Goal: Register for event/course

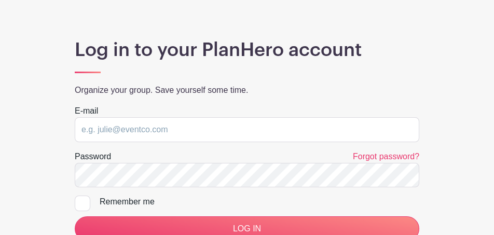
scroll to position [72, 0]
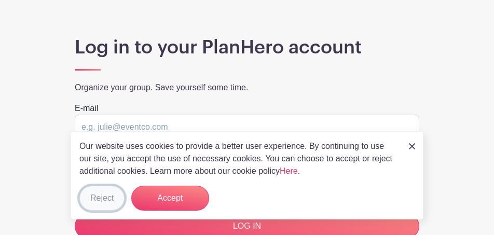
click at [94, 195] on button "Reject" at bounding box center [101, 198] width 45 height 25
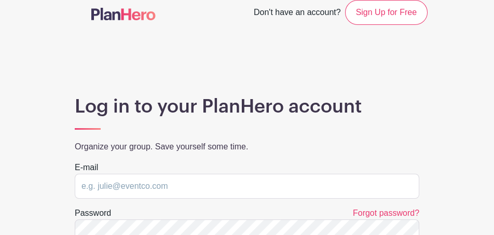
scroll to position [0, 0]
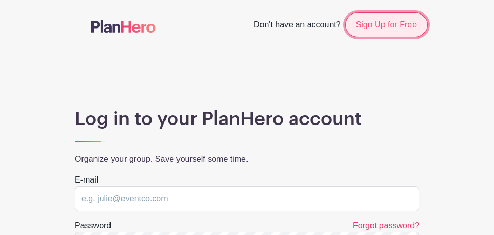
click at [368, 22] on link "Sign Up for Free" at bounding box center [386, 24] width 82 height 25
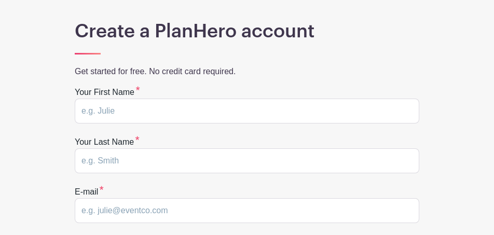
scroll to position [89, 0]
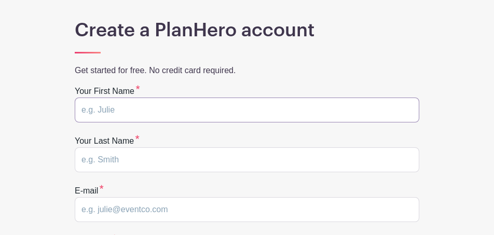
click at [115, 109] on input "text" at bounding box center [247, 109] width 344 height 25
type input "Cathy"
type input "Miller"
type input "cm77657159@gmail.com"
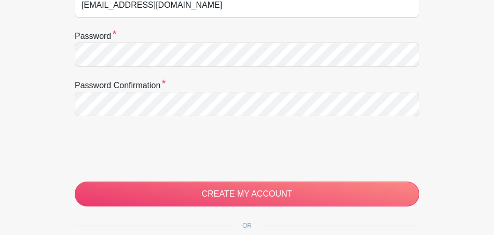
scroll to position [297, 0]
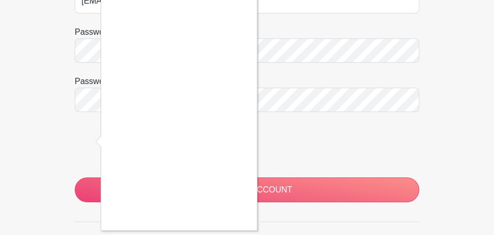
click at [286, 192] on div at bounding box center [247, 117] width 494 height 235
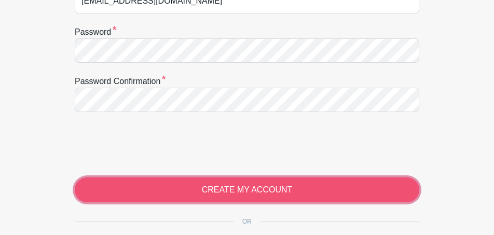
click at [225, 192] on input "CREATE MY ACCOUNT" at bounding box center [247, 189] width 344 height 25
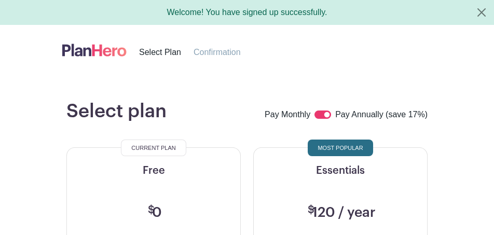
click at [166, 173] on h5 "Free" at bounding box center [153, 170] width 148 height 12
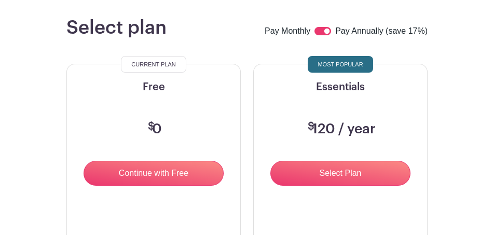
scroll to position [88, 0]
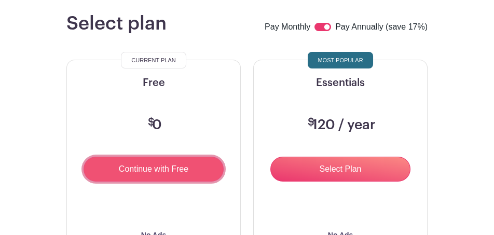
click at [119, 169] on input "Continue with Free" at bounding box center [153, 169] width 140 height 25
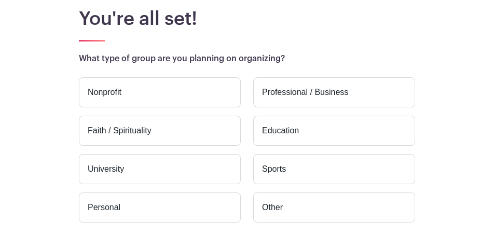
scroll to position [92, 0]
click at [309, 93] on label "Professional / Business" at bounding box center [334, 93] width 162 height 30
click at [0, 0] on input "Professional / Business" at bounding box center [0, 0] width 0 height 0
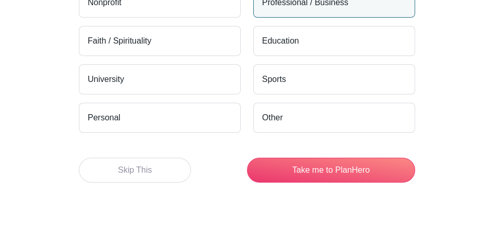
scroll to position [192, 0]
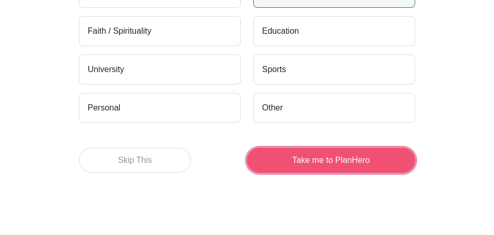
click at [310, 160] on button "Take me to PlanHero" at bounding box center [331, 160] width 168 height 25
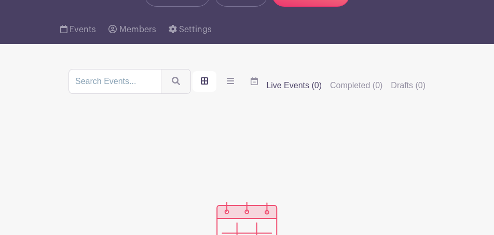
scroll to position [145, 0]
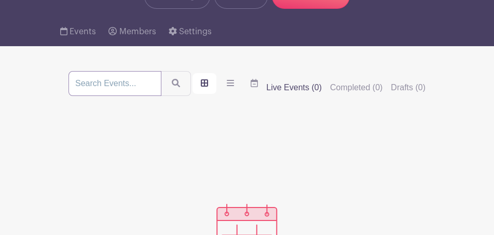
click at [107, 81] on input "search" at bounding box center [114, 83] width 93 height 25
type input "Tender hearts"
click at [161, 71] on button "submit" at bounding box center [176, 83] width 30 height 25
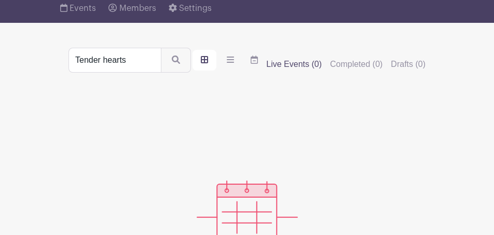
scroll to position [163, 0]
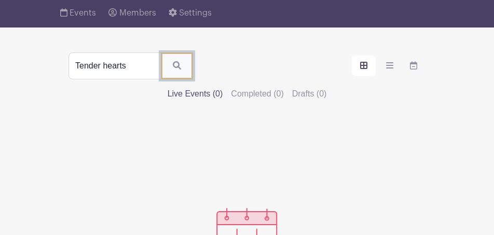
click at [175, 61] on icon "submit" at bounding box center [177, 65] width 8 height 8
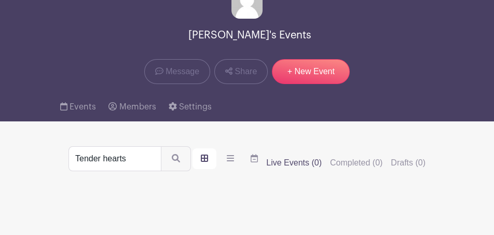
scroll to position [0, 0]
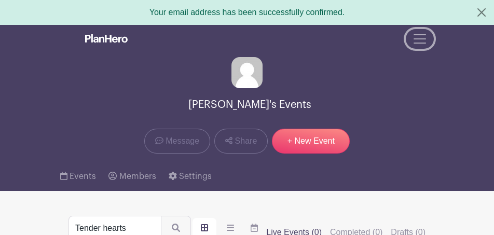
click at [426, 40] on span "Toggle navigation" at bounding box center [420, 39] width 16 height 16
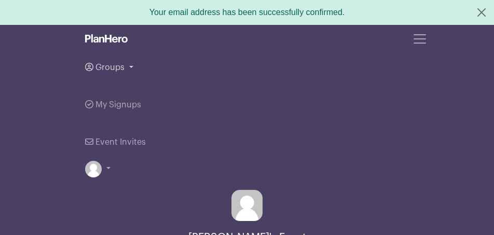
click at [130, 66] on link "Groups" at bounding box center [247, 67] width 324 height 37
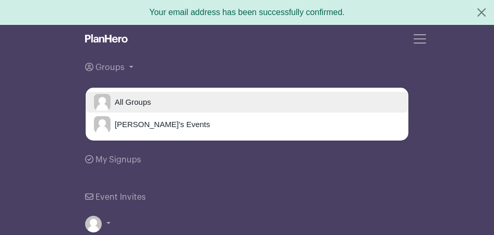
click at [127, 99] on span "All Groups" at bounding box center [130, 102] width 40 height 12
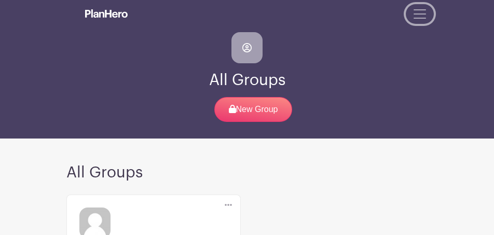
click at [422, 13] on span "Toggle navigation" at bounding box center [420, 14] width 16 height 16
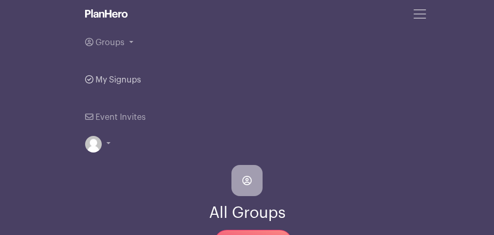
click at [119, 80] on span "My Signups" at bounding box center [118, 80] width 46 height 8
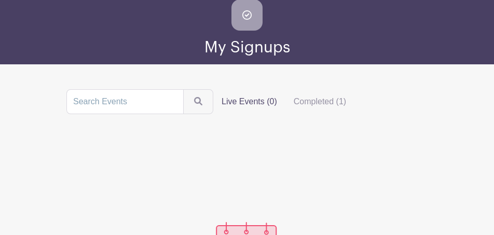
scroll to position [31, 0]
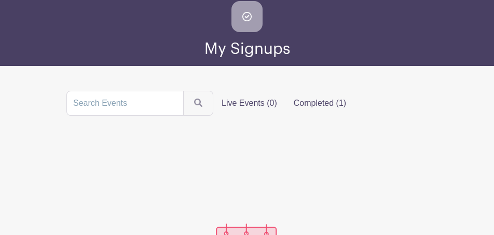
click at [306, 102] on label "Completed (1)" at bounding box center [319, 103] width 69 height 21
click at [0, 0] on input "Completed (1)" at bounding box center [0, 0] width 0 height 0
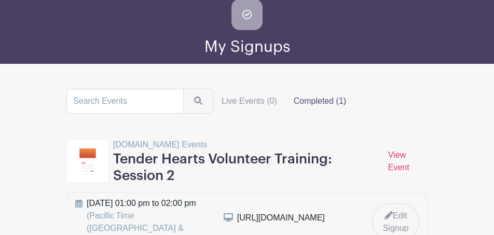
scroll to position [33, 0]
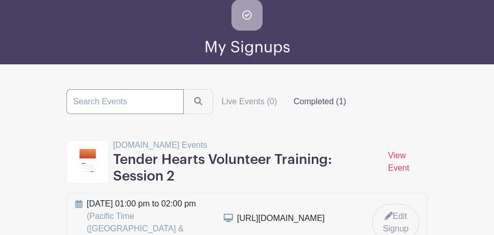
click at [114, 103] on input "search" at bounding box center [124, 101] width 117 height 25
type input "grief.com"
click at [183, 89] on button "submit" at bounding box center [198, 101] width 30 height 25
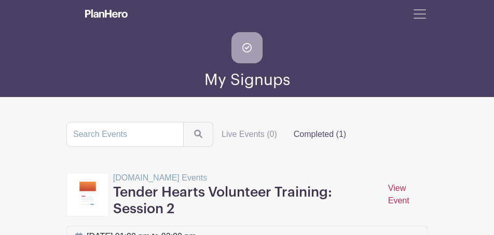
click at [403, 198] on link "View Event" at bounding box center [398, 194] width 21 height 21
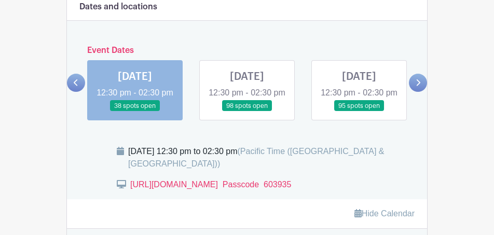
scroll to position [480, 0]
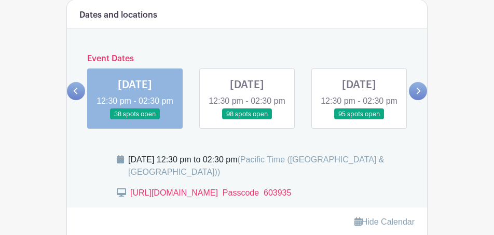
click at [135, 120] on link at bounding box center [135, 120] width 0 height 0
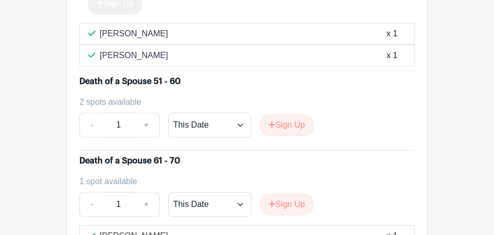
scroll to position [1575, 0]
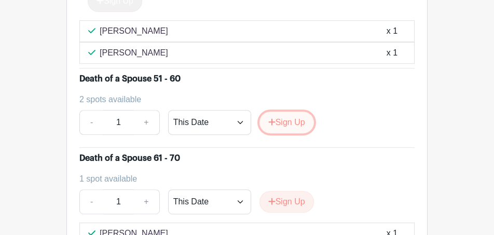
click at [293, 128] on button "Sign Up" at bounding box center [286, 122] width 54 height 22
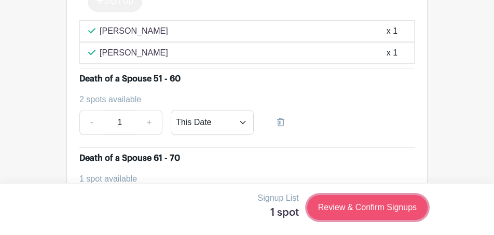
click at [354, 203] on link "Review & Confirm Signups" at bounding box center [367, 207] width 120 height 25
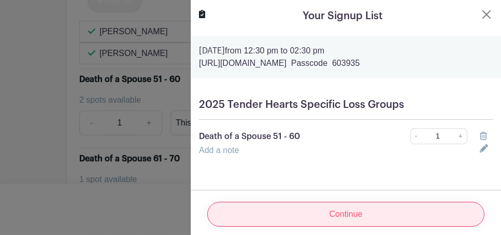
click at [345, 203] on input "Continue" at bounding box center [345, 214] width 277 height 25
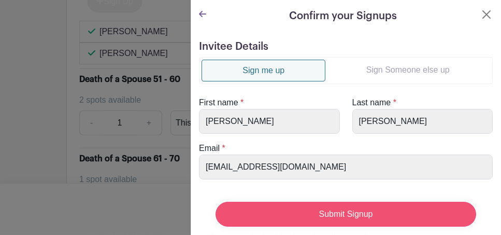
click at [346, 203] on input "Submit Signup" at bounding box center [346, 214] width 261 height 25
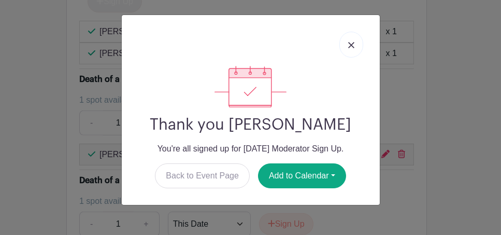
click at [352, 45] on img at bounding box center [351, 45] width 6 height 6
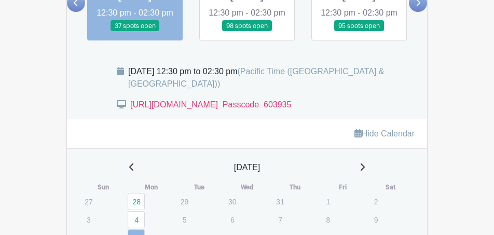
scroll to position [548, 0]
